Goal: Task Accomplishment & Management: Use online tool/utility

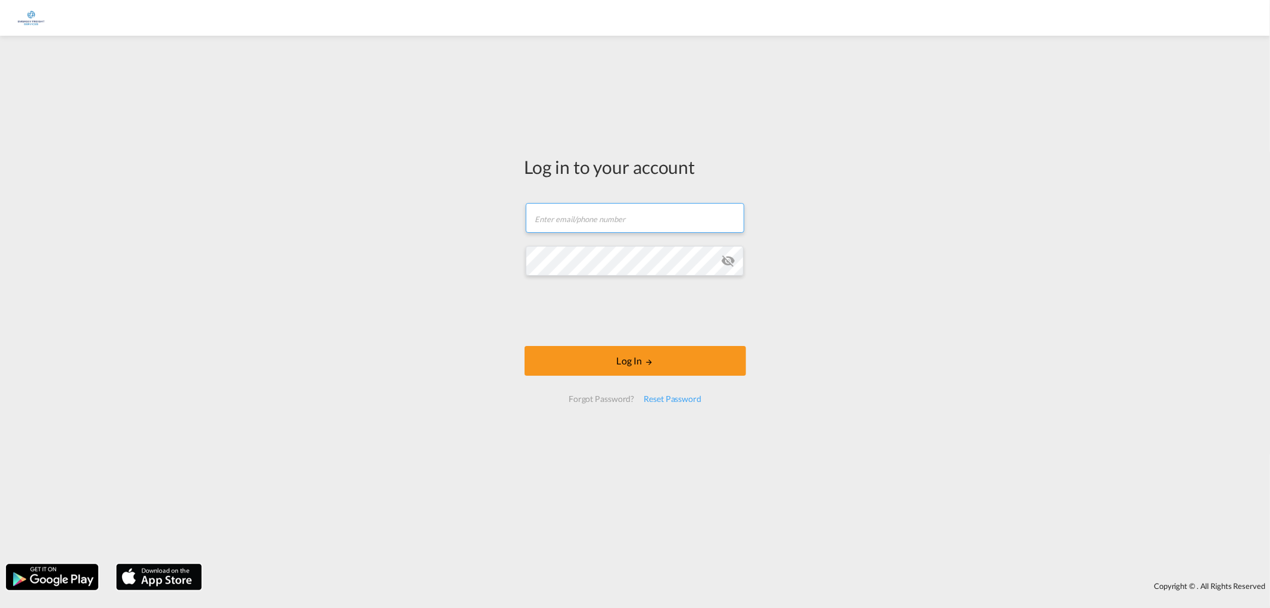
click at [551, 227] on input "text" at bounding box center [635, 218] width 218 height 30
type input "[PERSON_NAME][EMAIL_ADDRESS][PERSON_NAME][DOMAIN_NAME]"
click at [730, 262] on md-icon "icon-eye-off" at bounding box center [728, 261] width 14 height 14
click at [609, 361] on button "Log In" at bounding box center [634, 361] width 221 height 30
